Goal: Answer question/provide support

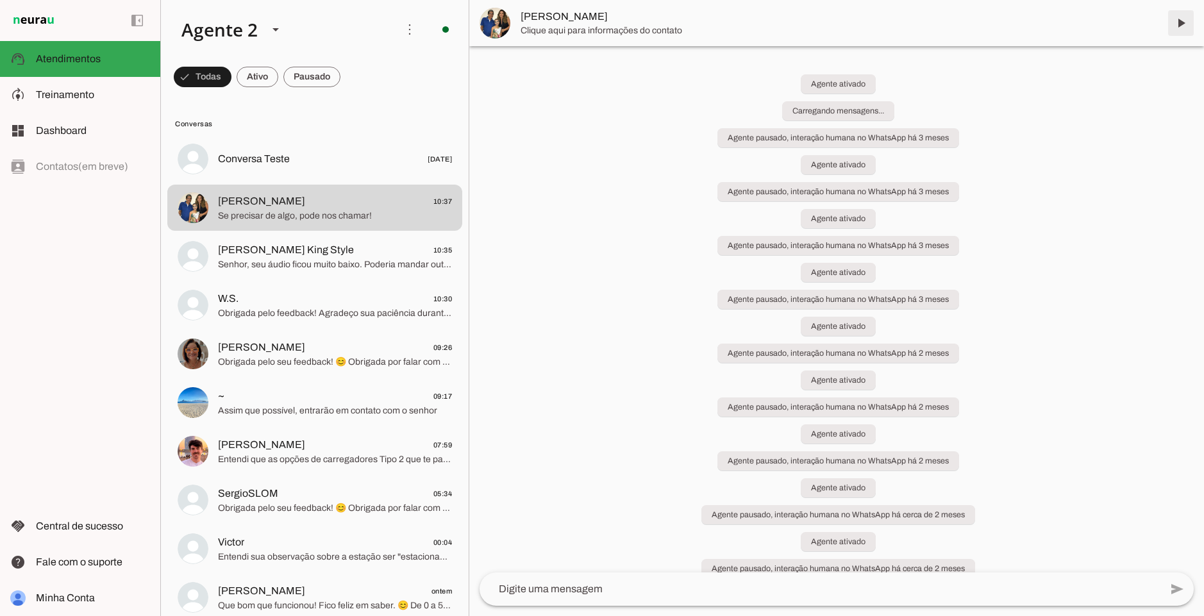
click at [1186, 27] on span at bounding box center [1181, 23] width 31 height 31
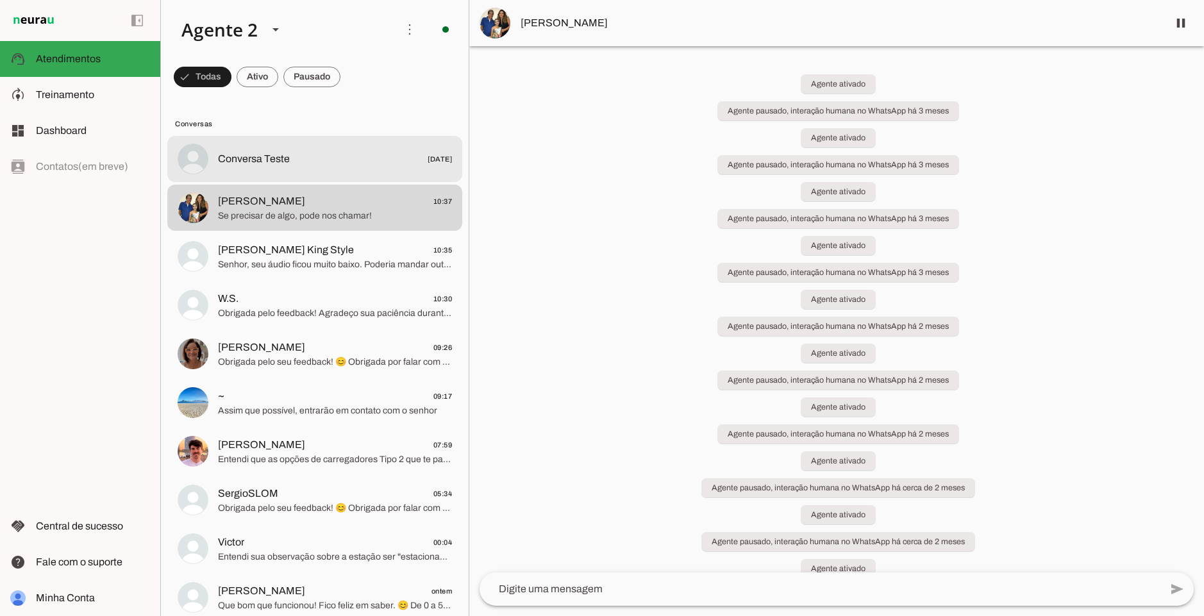
click at [319, 162] on span "Conversa Teste [DATE]" at bounding box center [335, 159] width 234 height 16
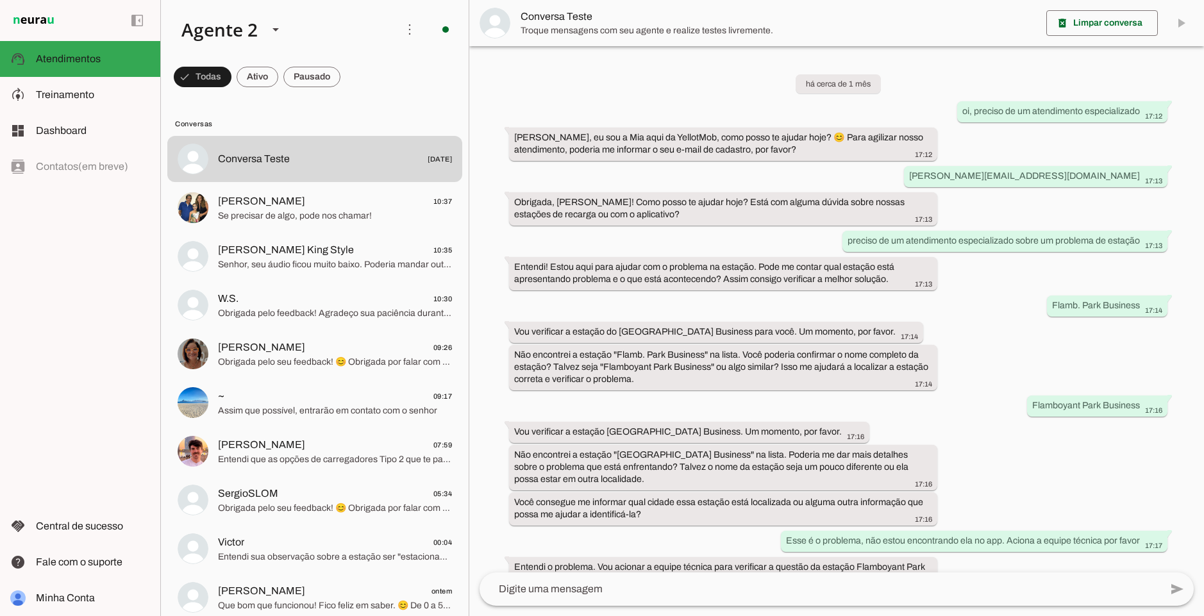
scroll to position [765, 0]
